Goal: Task Accomplishment & Management: Use online tool/utility

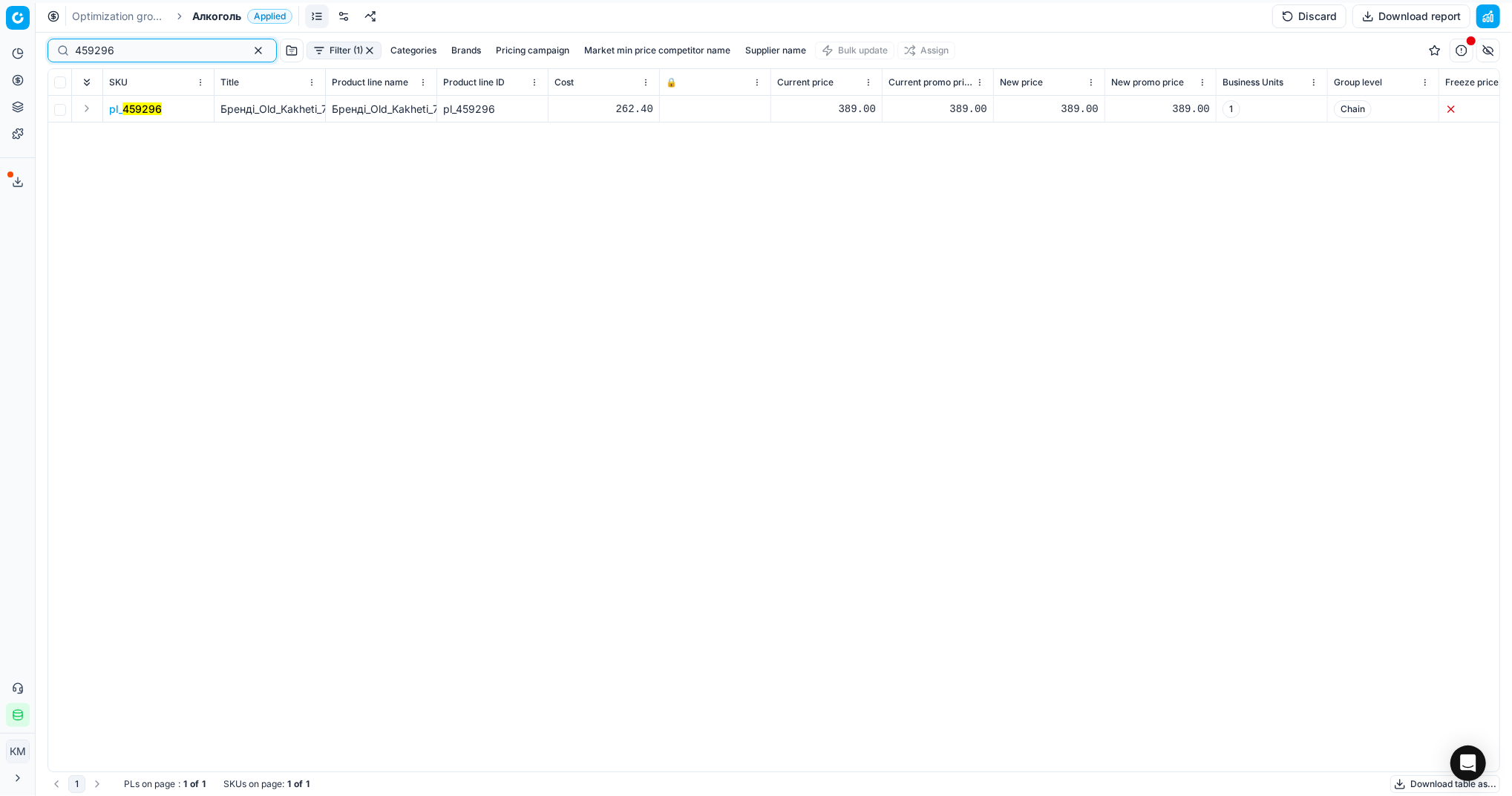
click at [250, 50] on button "button" at bounding box center [258, 50] width 17 height 17
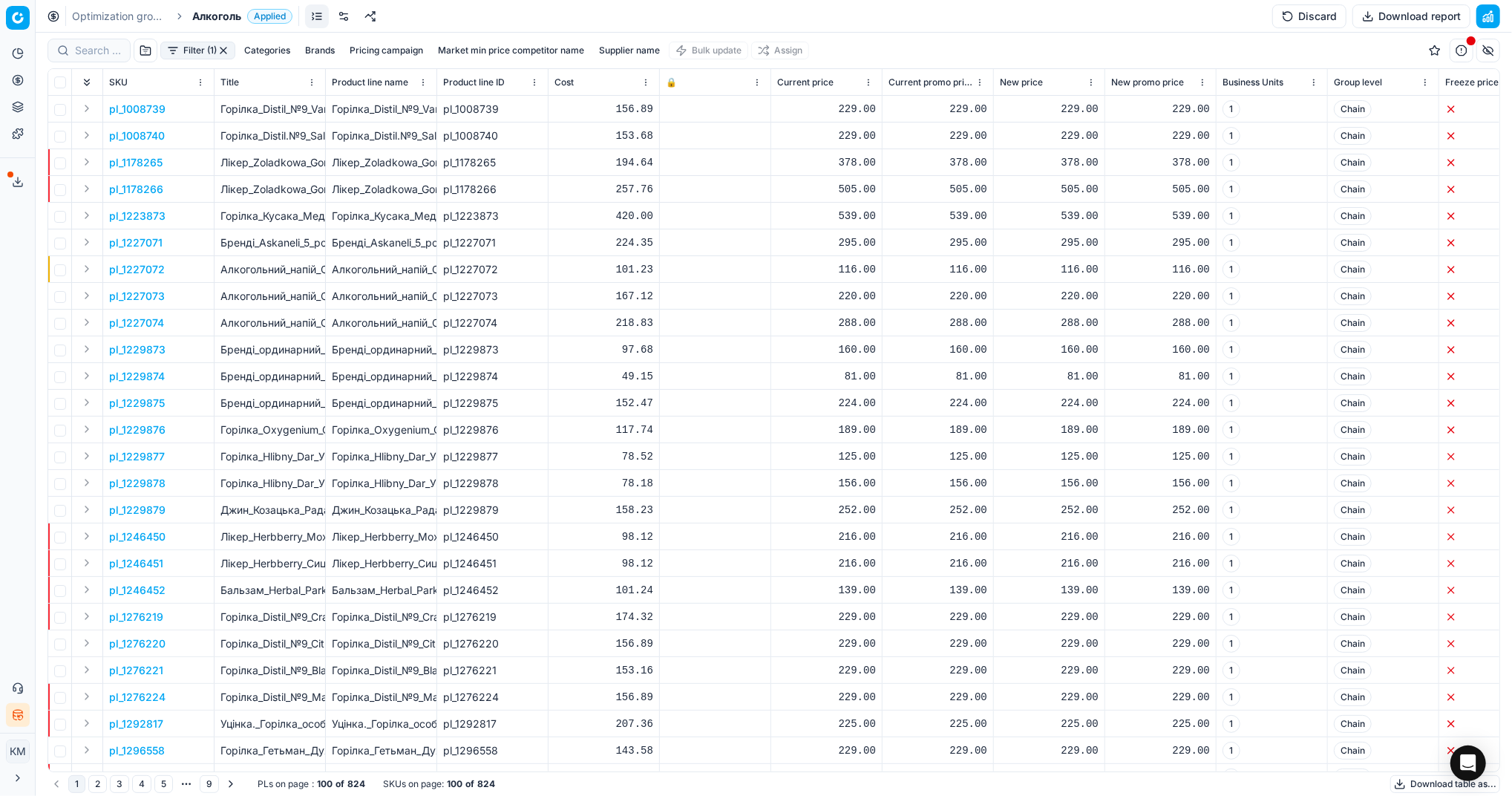
click at [1406, 789] on button "Download table as..." at bounding box center [1445, 784] width 110 height 17
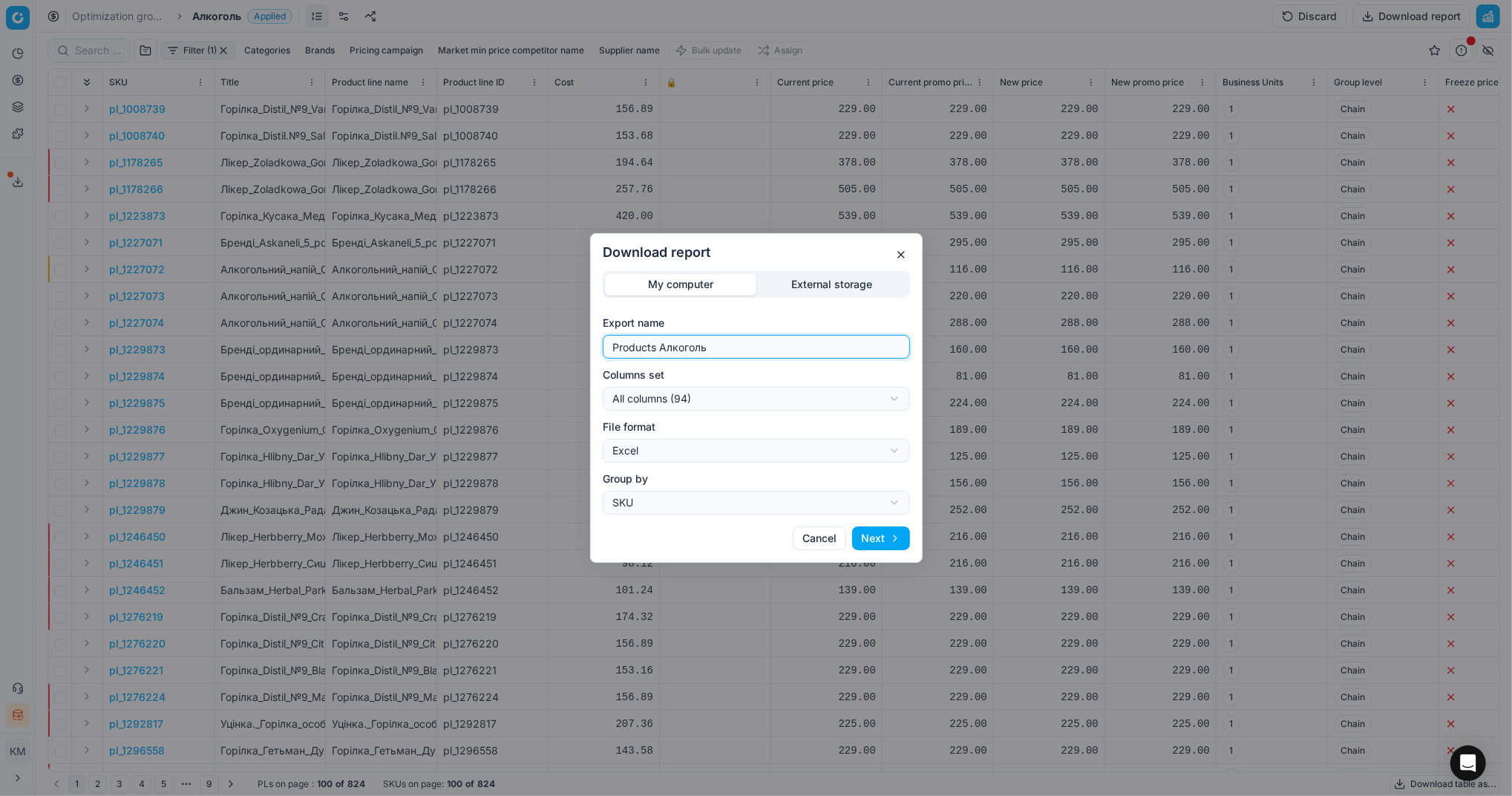
drag, startPoint x: 714, startPoint y: 351, endPoint x: 531, endPoint y: 357, distance: 183.1
click at [531, 357] on div "Download report My computer External storage Export name Products Алкоголь Colu…" at bounding box center [756, 398] width 1512 height 796
type input "Компетера [DATE]"
click at [867, 533] on button "Next" at bounding box center [881, 538] width 58 height 24
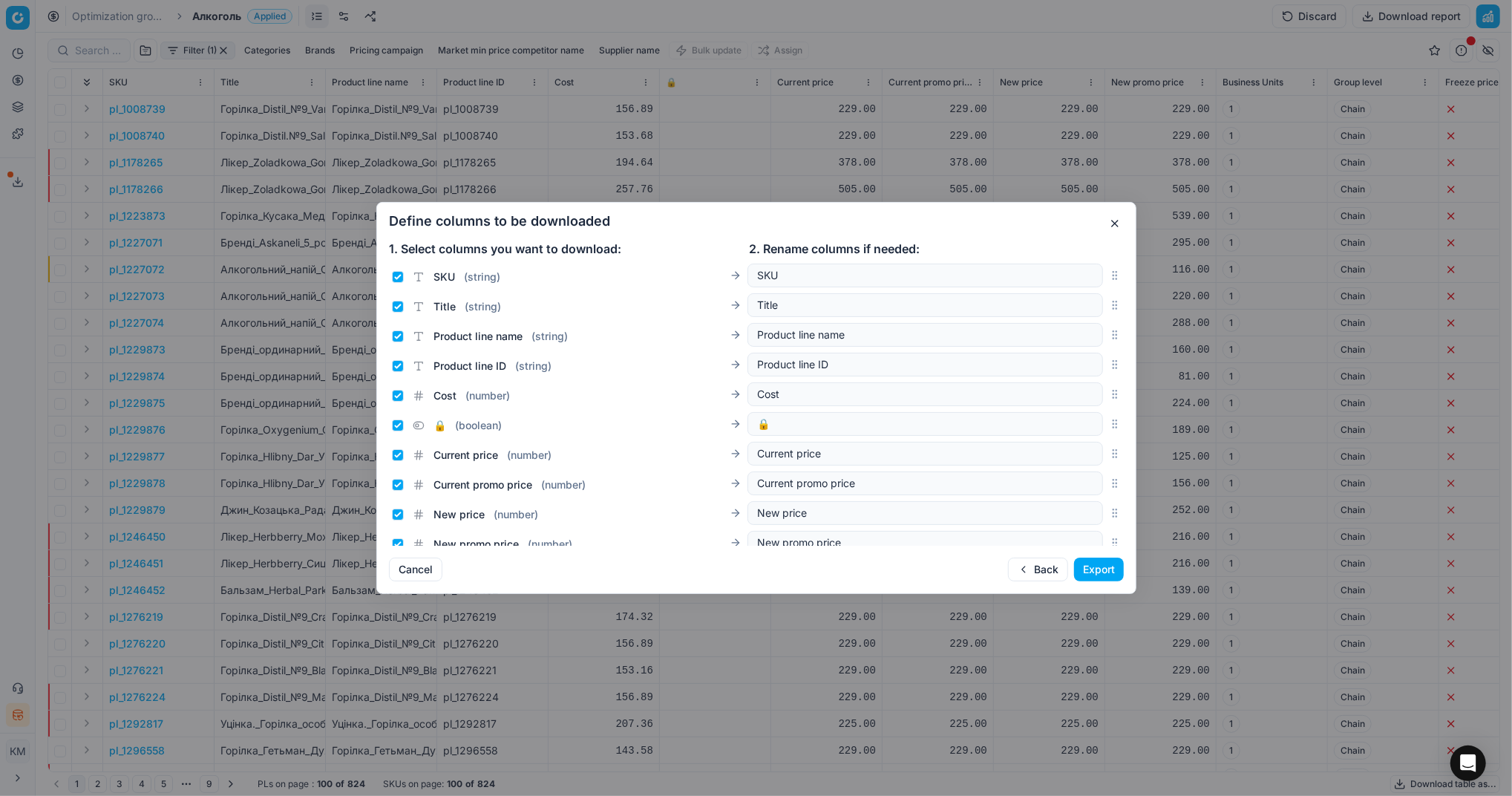
click at [1101, 571] on button "Export" at bounding box center [1099, 569] width 50 height 24
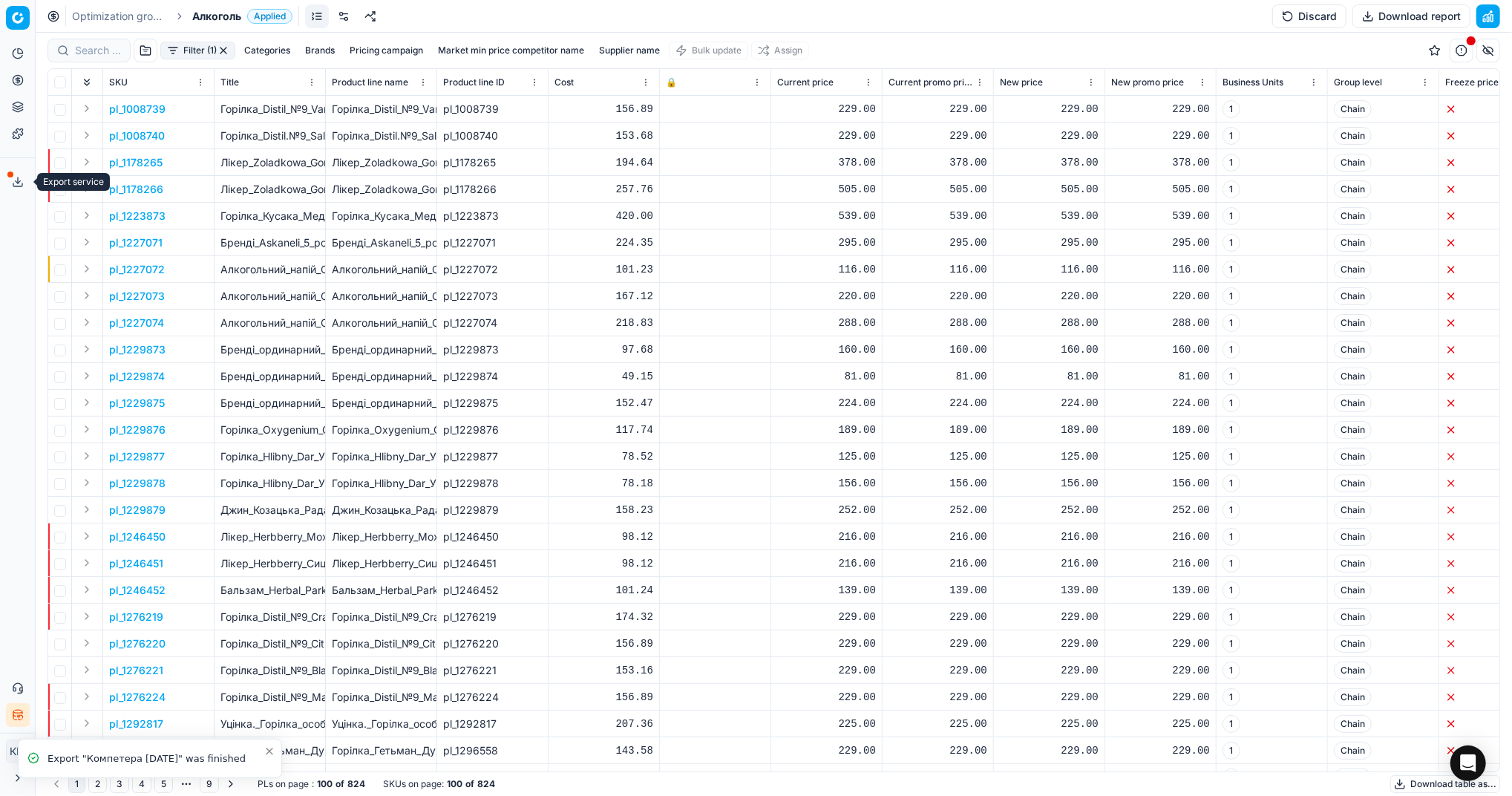
click at [15, 184] on icon at bounding box center [17, 182] width 12 height 12
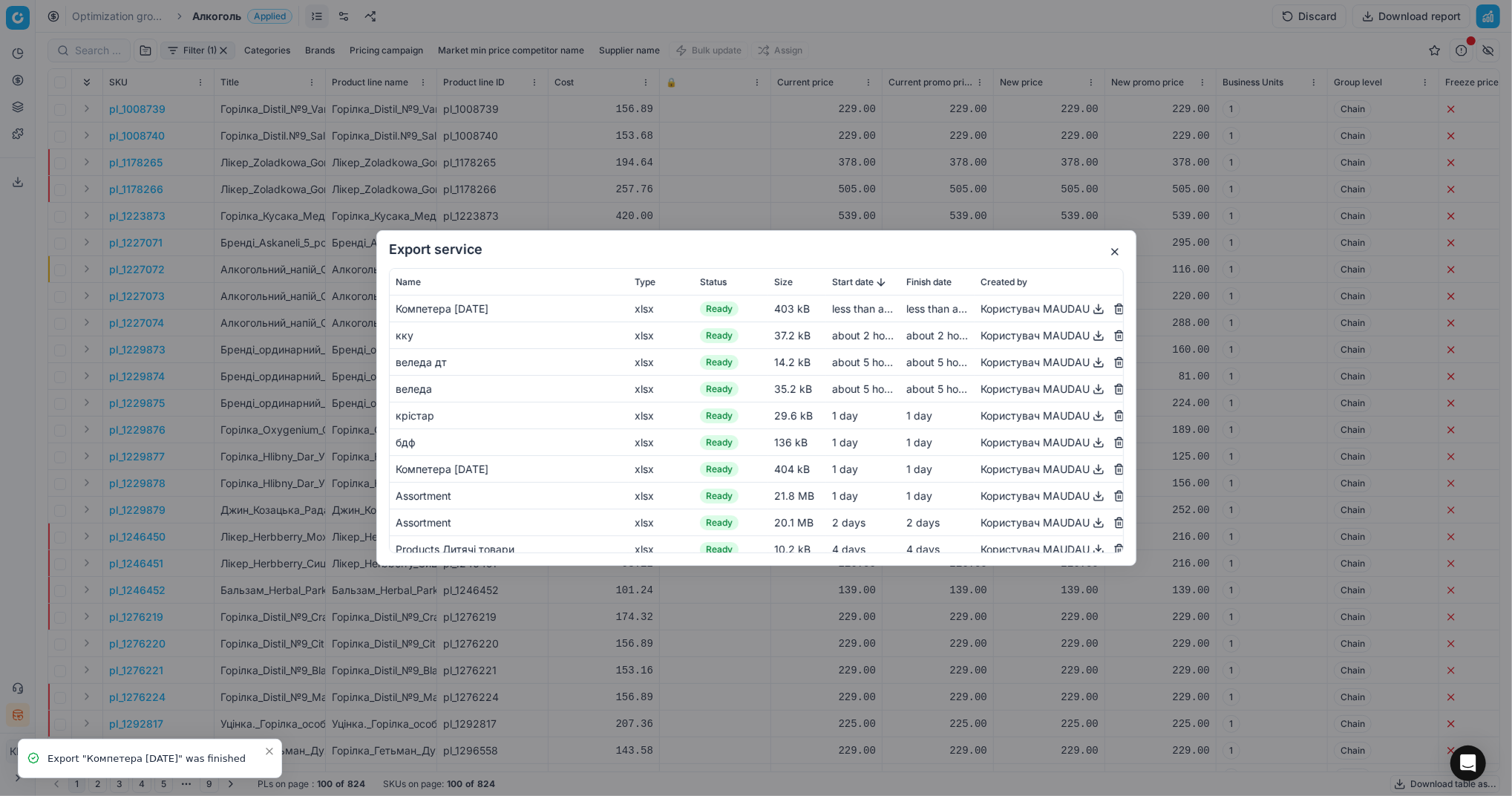
click at [1090, 312] on button "button" at bounding box center [1098, 308] width 17 height 17
